Goal: Navigation & Orientation: Find specific page/section

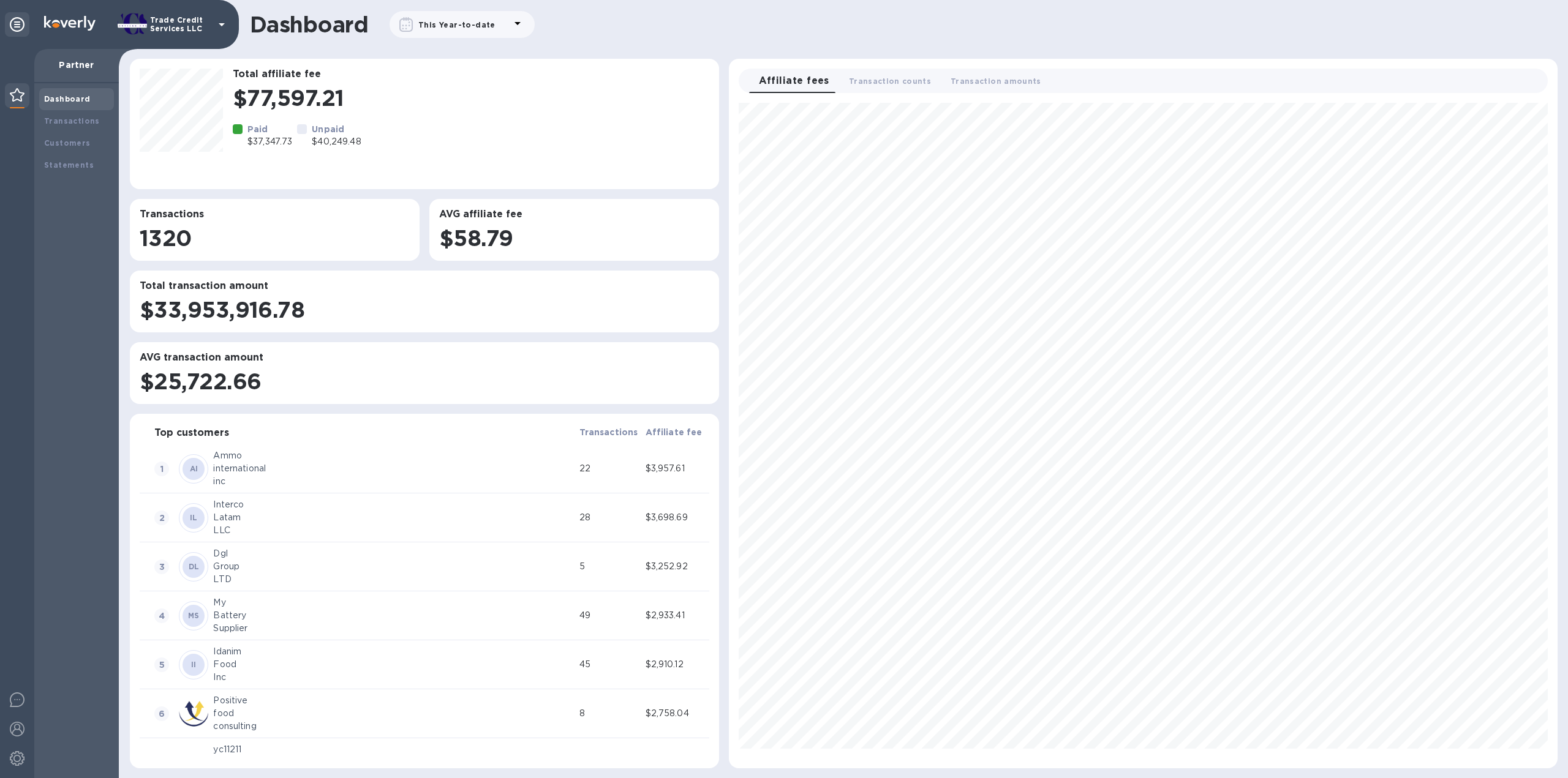
scroll to position [655, 818]
click at [64, 114] on div "Transactions" at bounding box center [76, 121] width 75 height 22
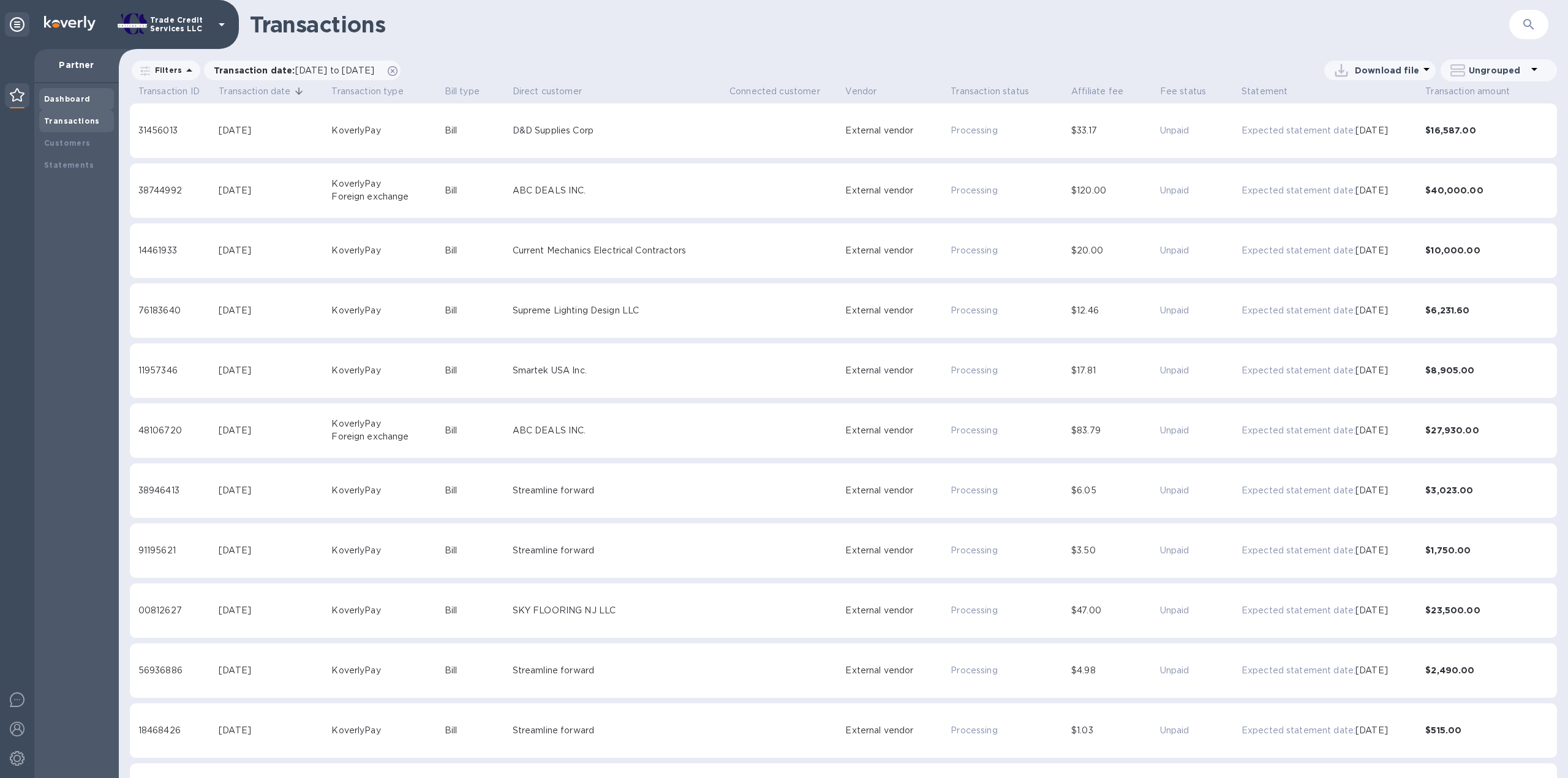
click at [69, 103] on b "Dashboard" at bounding box center [67, 99] width 46 height 9
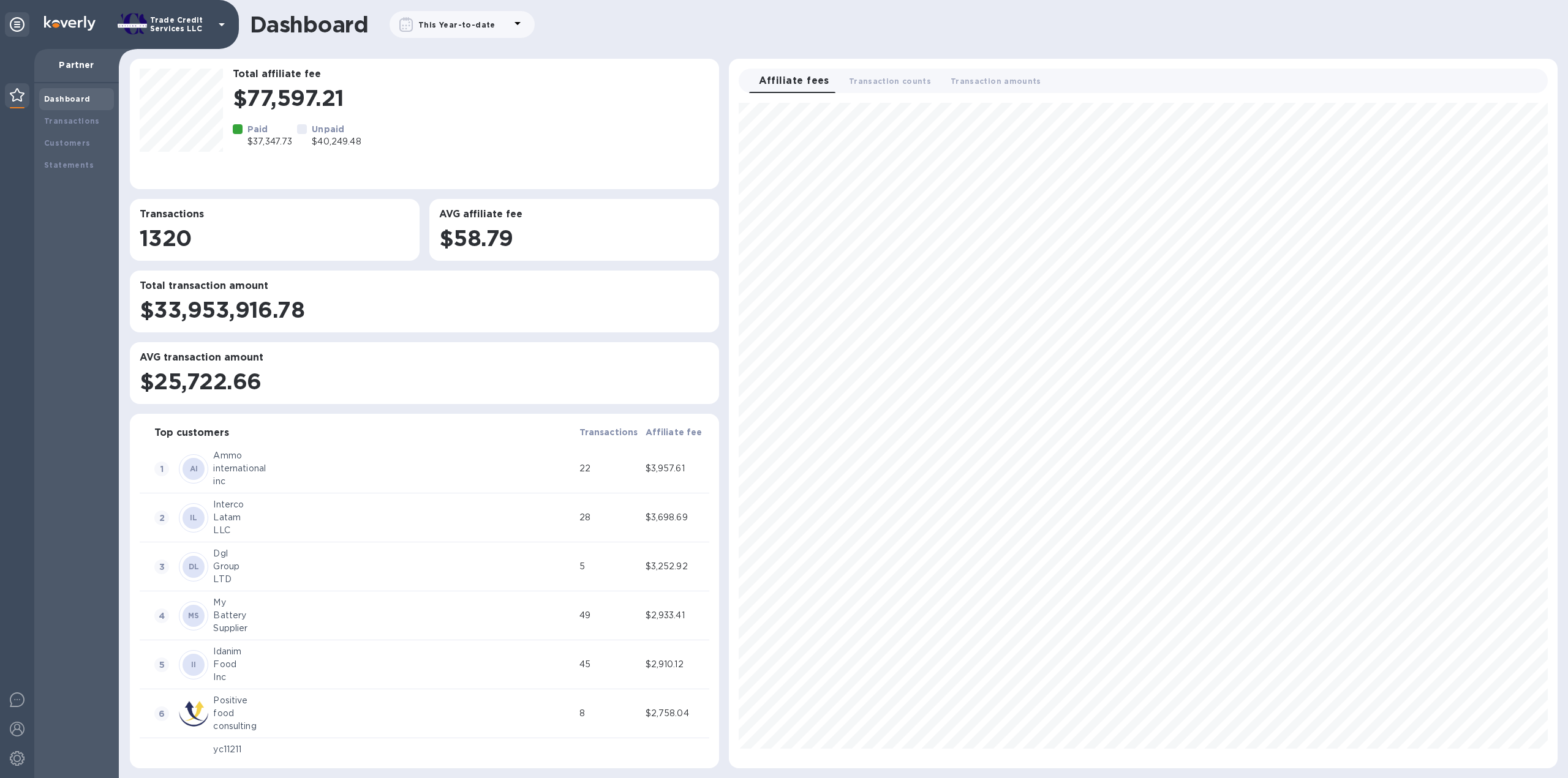
scroll to position [655, 818]
